Goal: Task Accomplishment & Management: Manage account settings

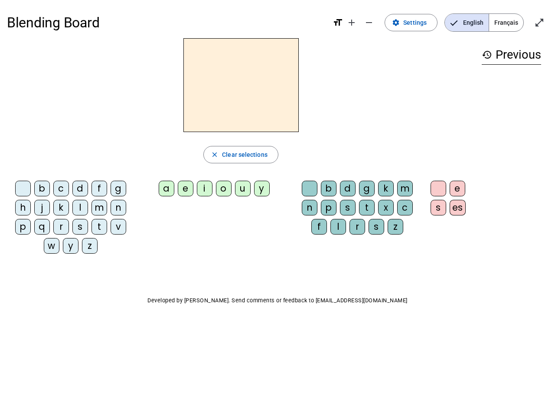
click at [352, 23] on mat-icon "add" at bounding box center [352, 22] width 10 height 10
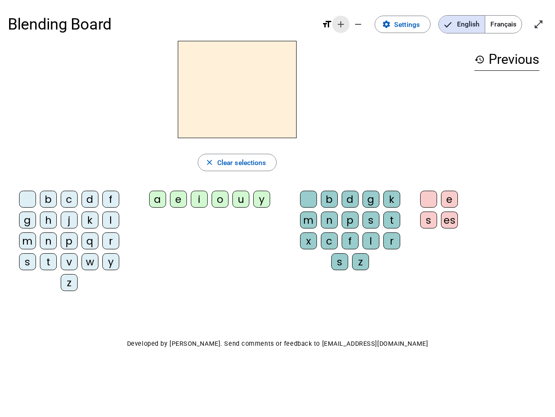
click at [370, 23] on div "Blending Board format_size add remove settings Settings English Français open_i…" at bounding box center [278, 24] width 540 height 33
click at [412, 23] on span "Settings" at bounding box center [407, 25] width 26 height 12
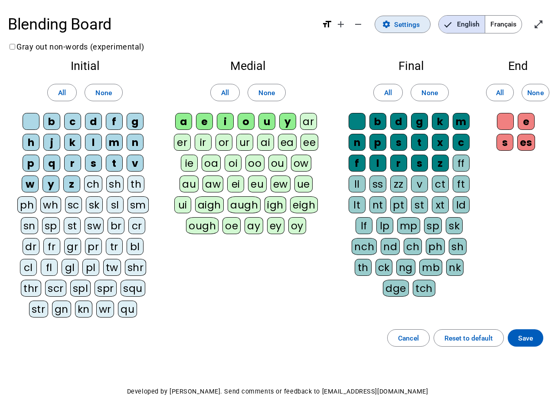
click at [467, 23] on span "English" at bounding box center [462, 24] width 46 height 17
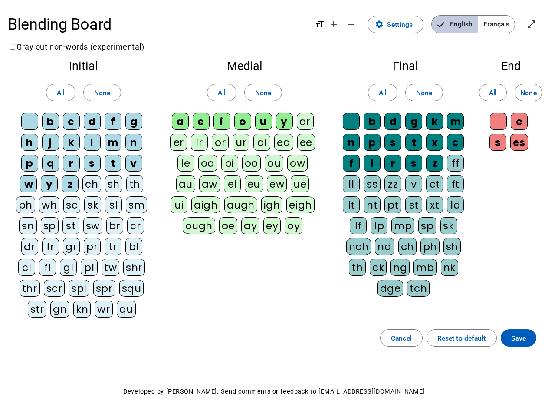
click at [467, 23] on span "English" at bounding box center [455, 24] width 46 height 17
click at [506, 23] on span "Français" at bounding box center [496, 24] width 36 height 17
click at [506, 23] on span "Français" at bounding box center [489, 24] width 49 height 17
click at [540, 23] on span "Enter full screen" at bounding box center [531, 24] width 21 height 21
click at [241, 154] on letter-bubble "oi" at bounding box center [231, 164] width 21 height 21
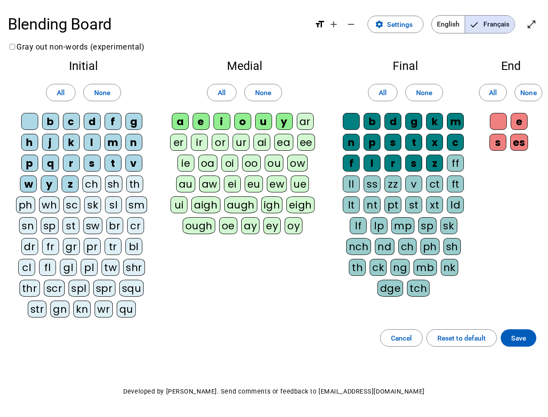
click at [25, 190] on div "w" at bounding box center [28, 183] width 17 height 17
